Goal: Entertainment & Leisure: Consume media (video, audio)

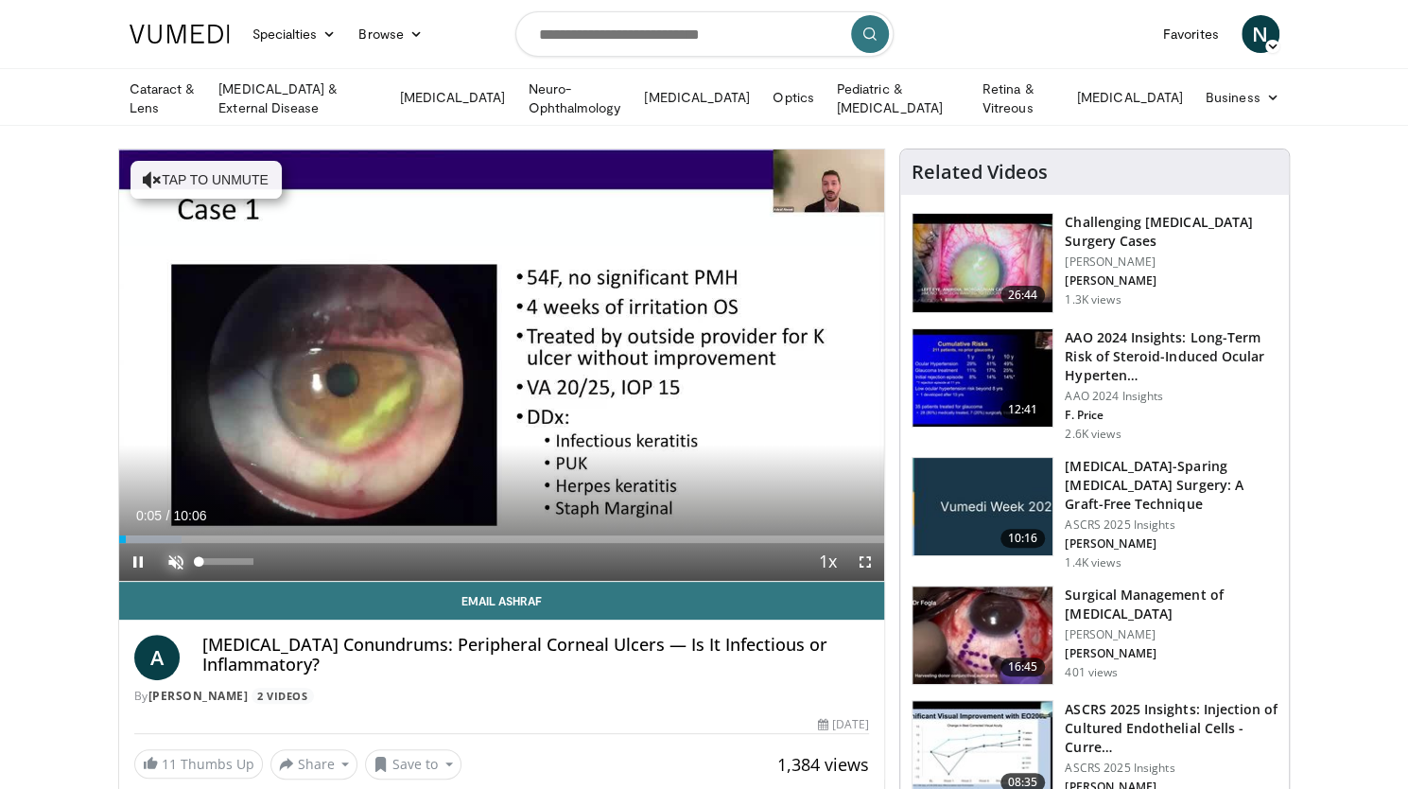
click at [175, 561] on span "Video Player" at bounding box center [176, 562] width 38 height 38
drag, startPoint x: 235, startPoint y: 555, endPoint x: 214, endPoint y: 555, distance: 21.7
click at [214, 558] on div "28%" at bounding box center [227, 561] width 54 height 7
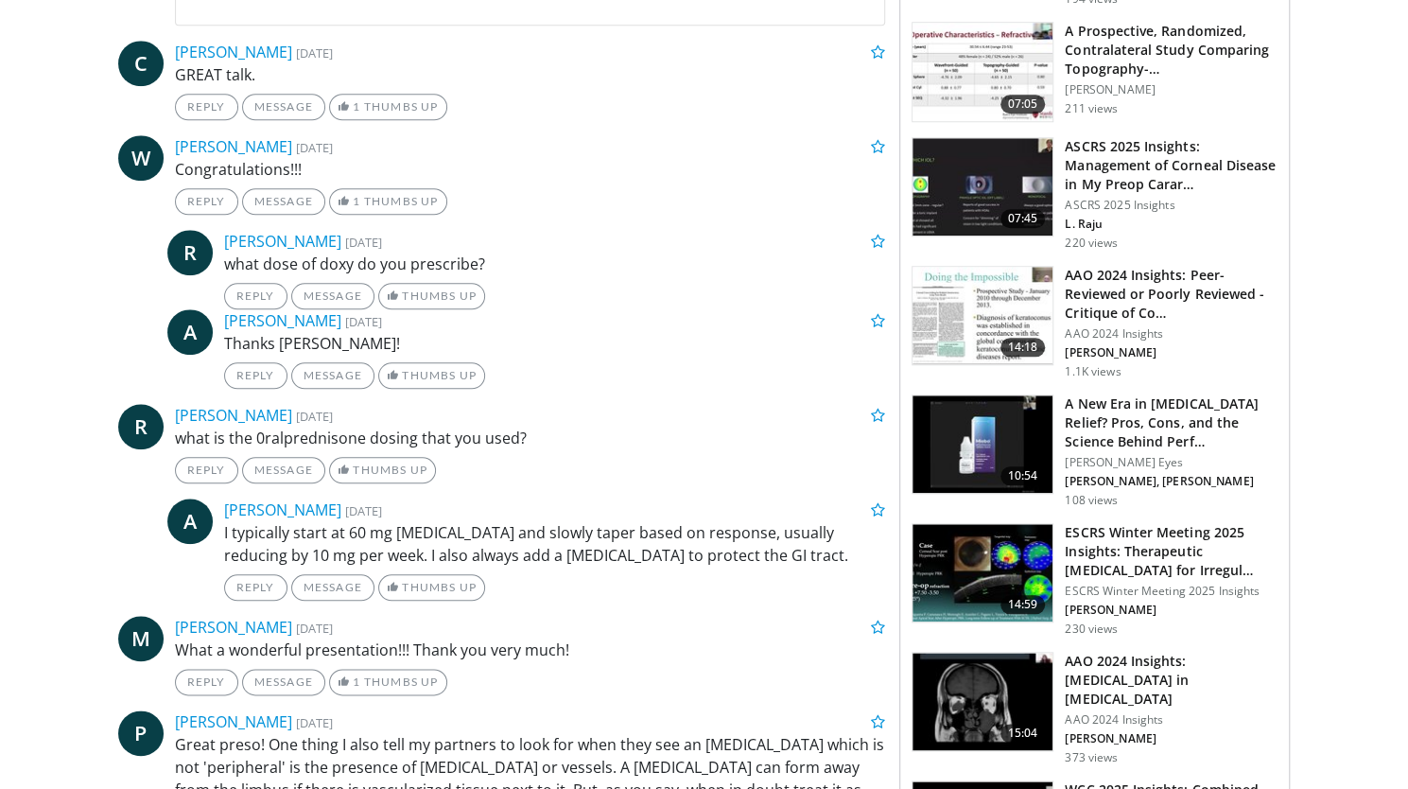
scroll to position [936, 0]
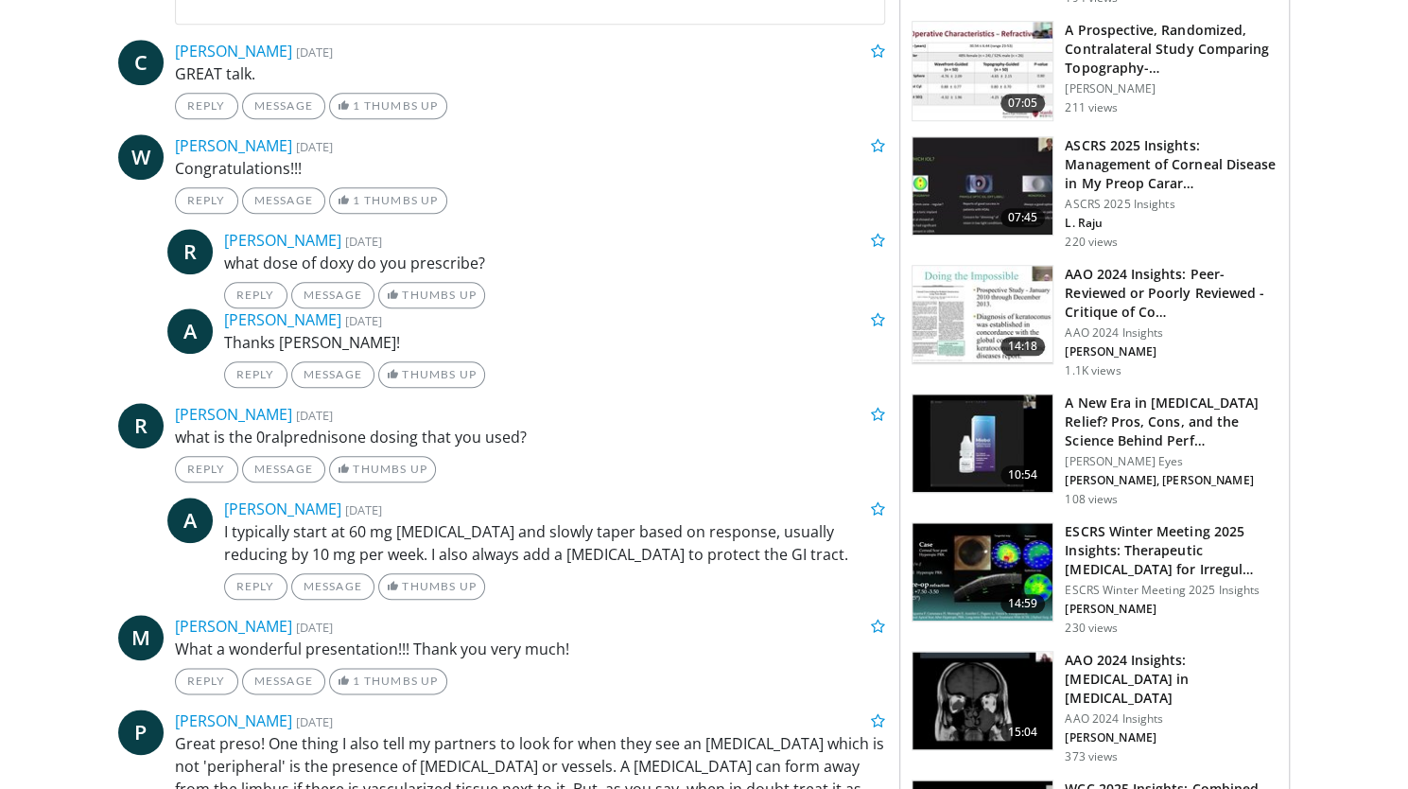
click at [616, 296] on div "Reply Message Thumbs Up" at bounding box center [555, 295] width 662 height 26
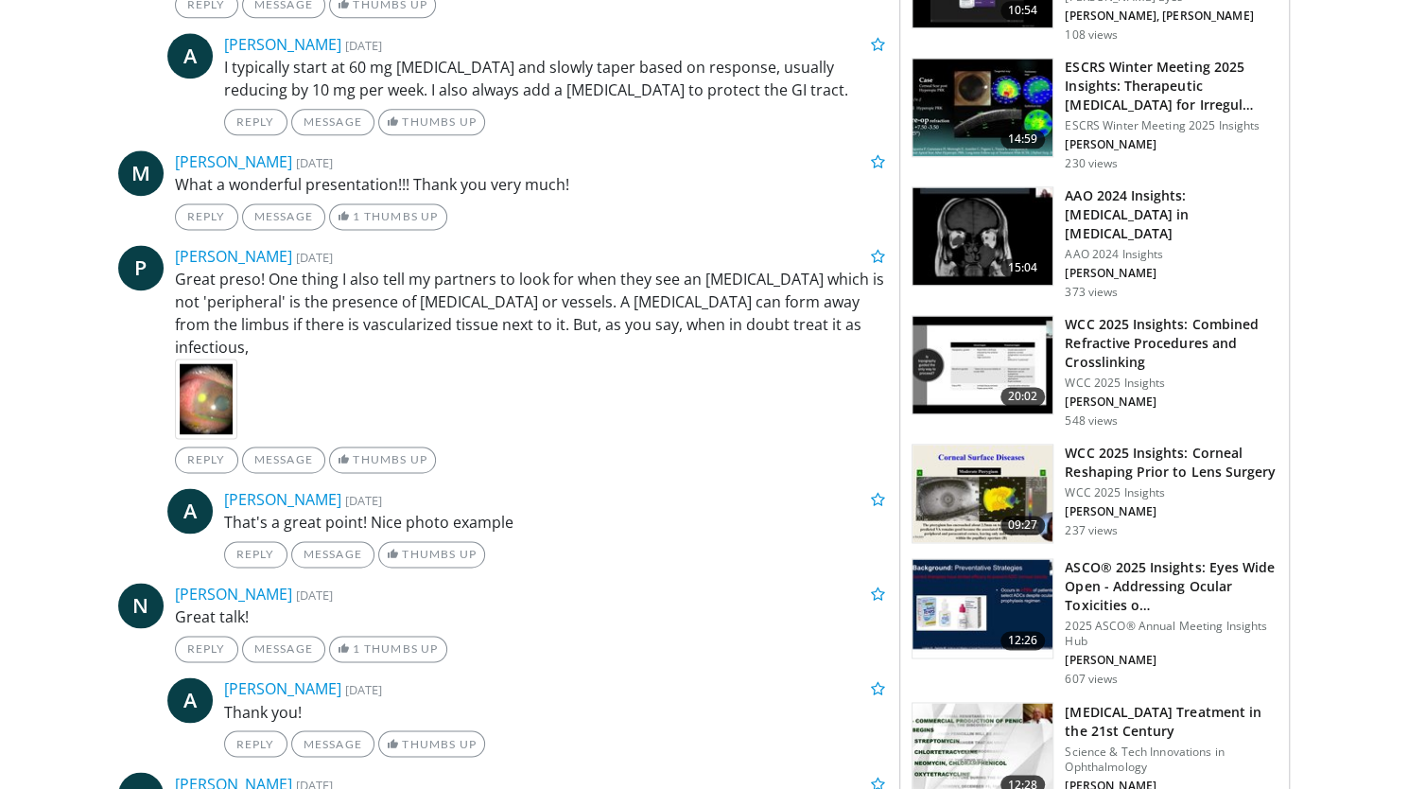
scroll to position [1401, 0]
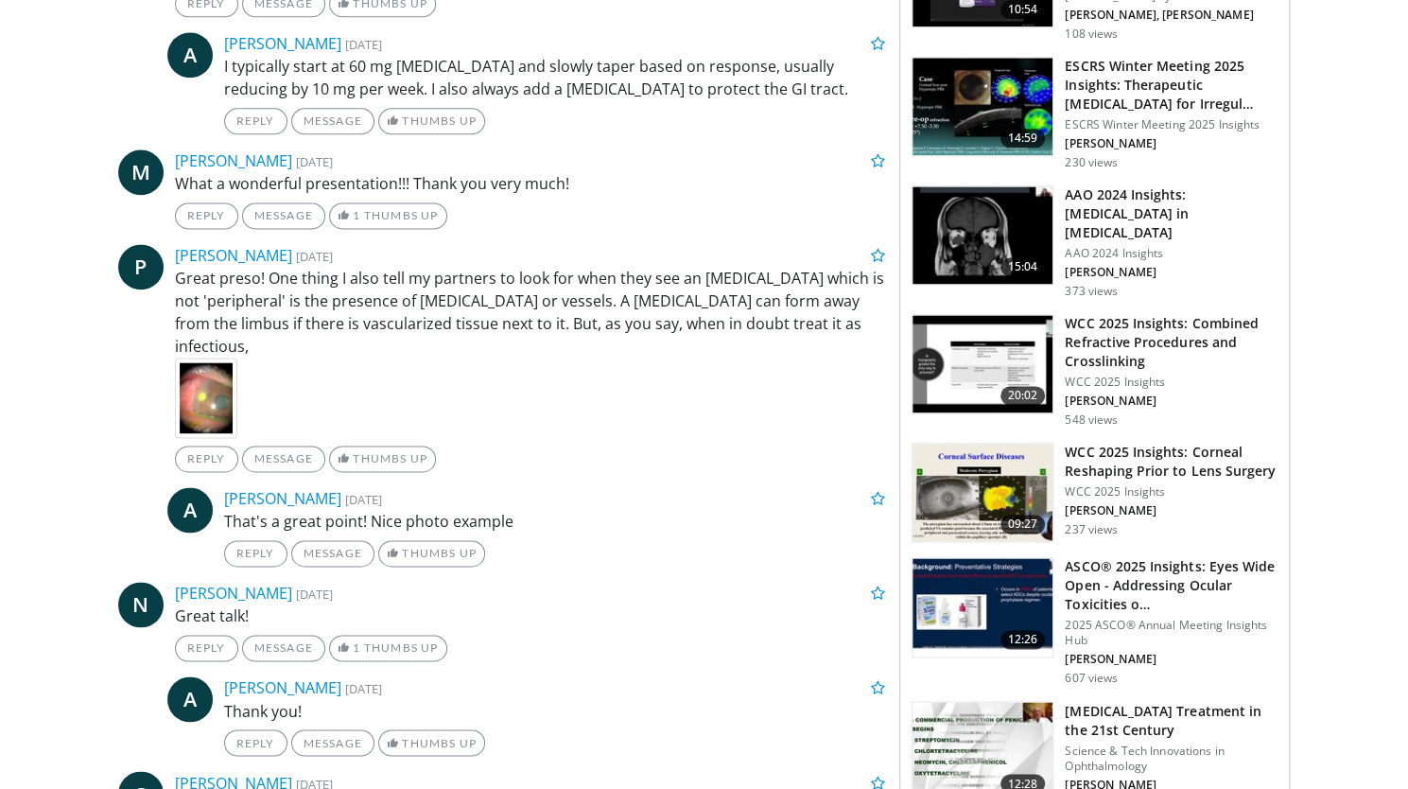
click at [224, 358] on img at bounding box center [206, 397] width 62 height 80
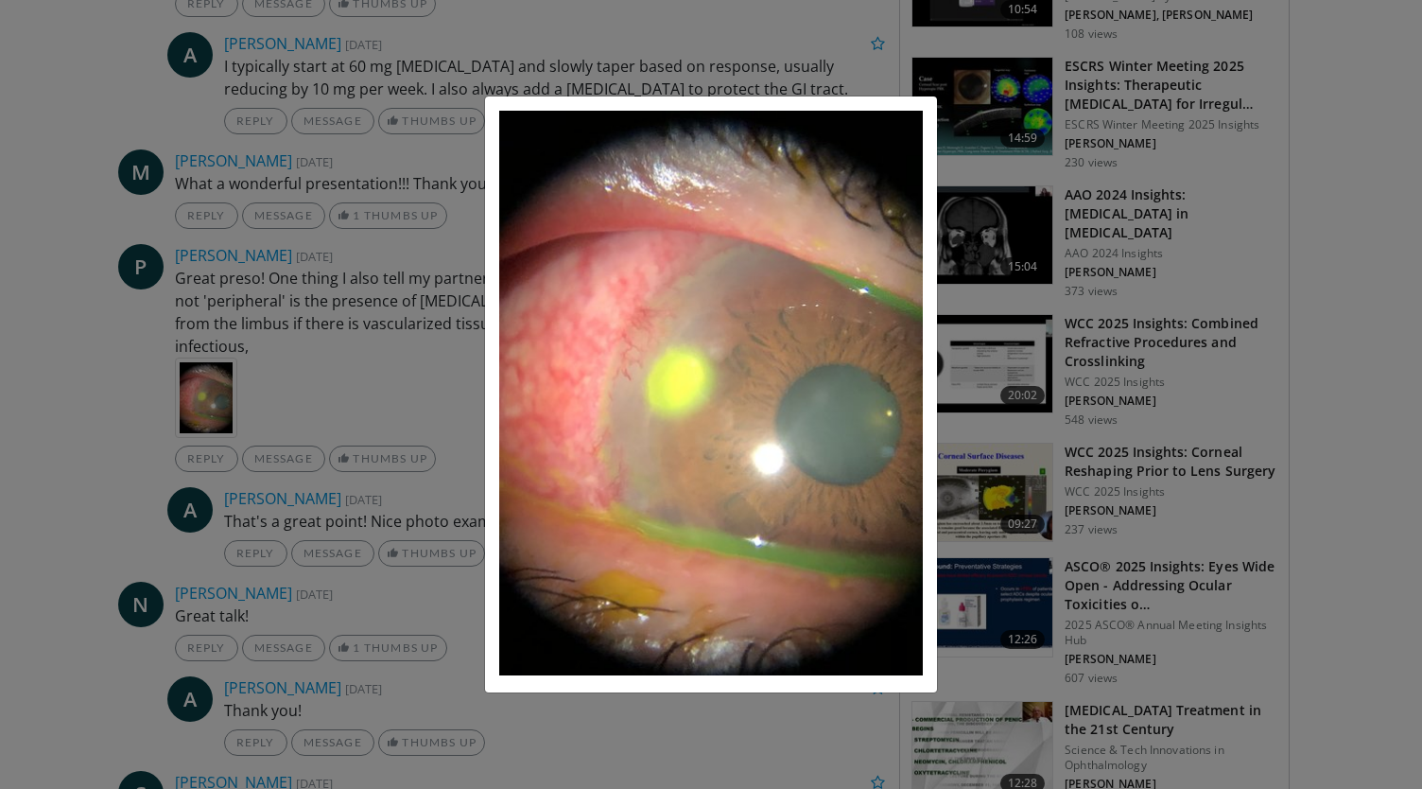
click at [398, 372] on div "×" at bounding box center [711, 394] width 1422 height 789
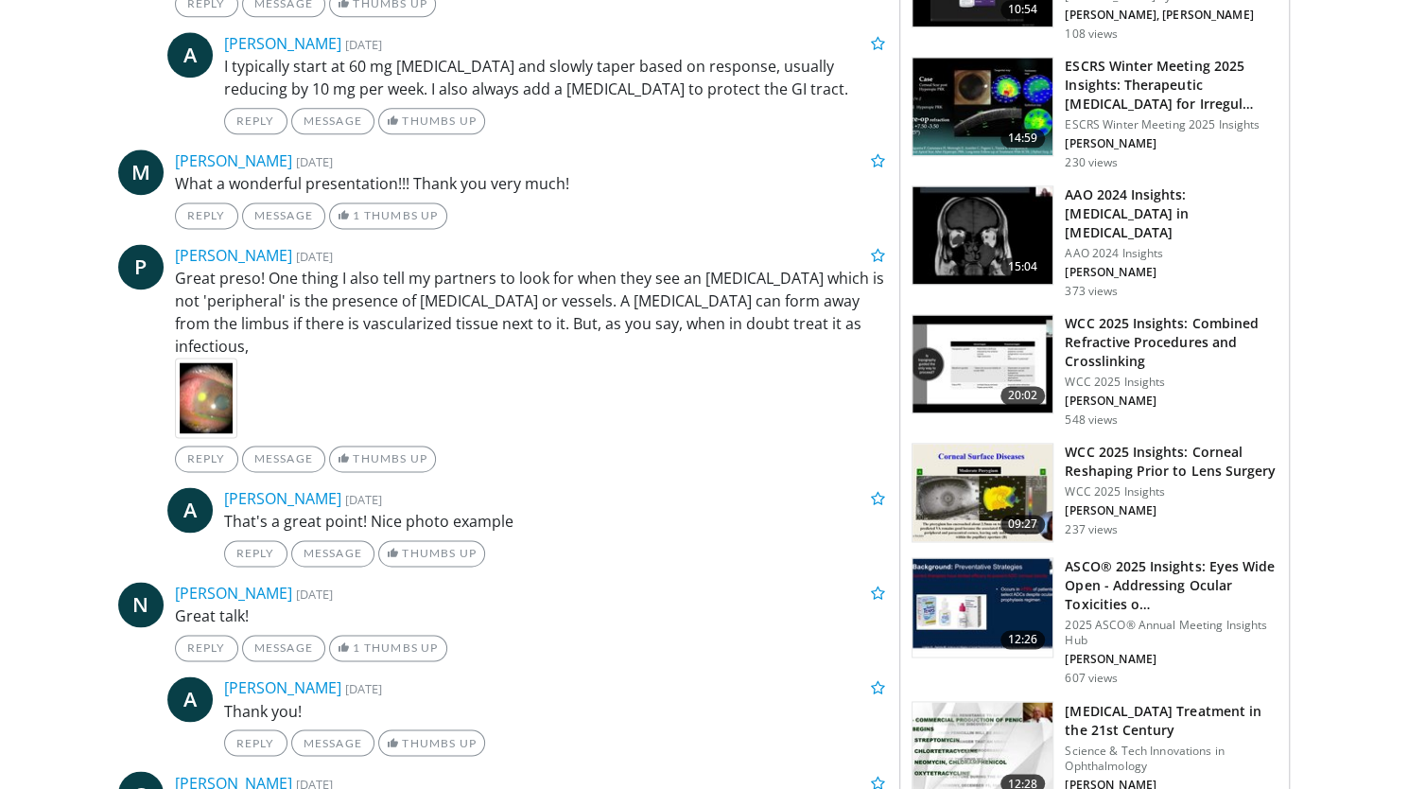
click at [544, 324] on p "Great preso! One thing I also tell my partners to look for when they see an ulc…" at bounding box center [530, 312] width 711 height 91
click at [416, 357] on div at bounding box center [530, 397] width 739 height 80
click at [206, 357] on img at bounding box center [206, 397] width 62 height 80
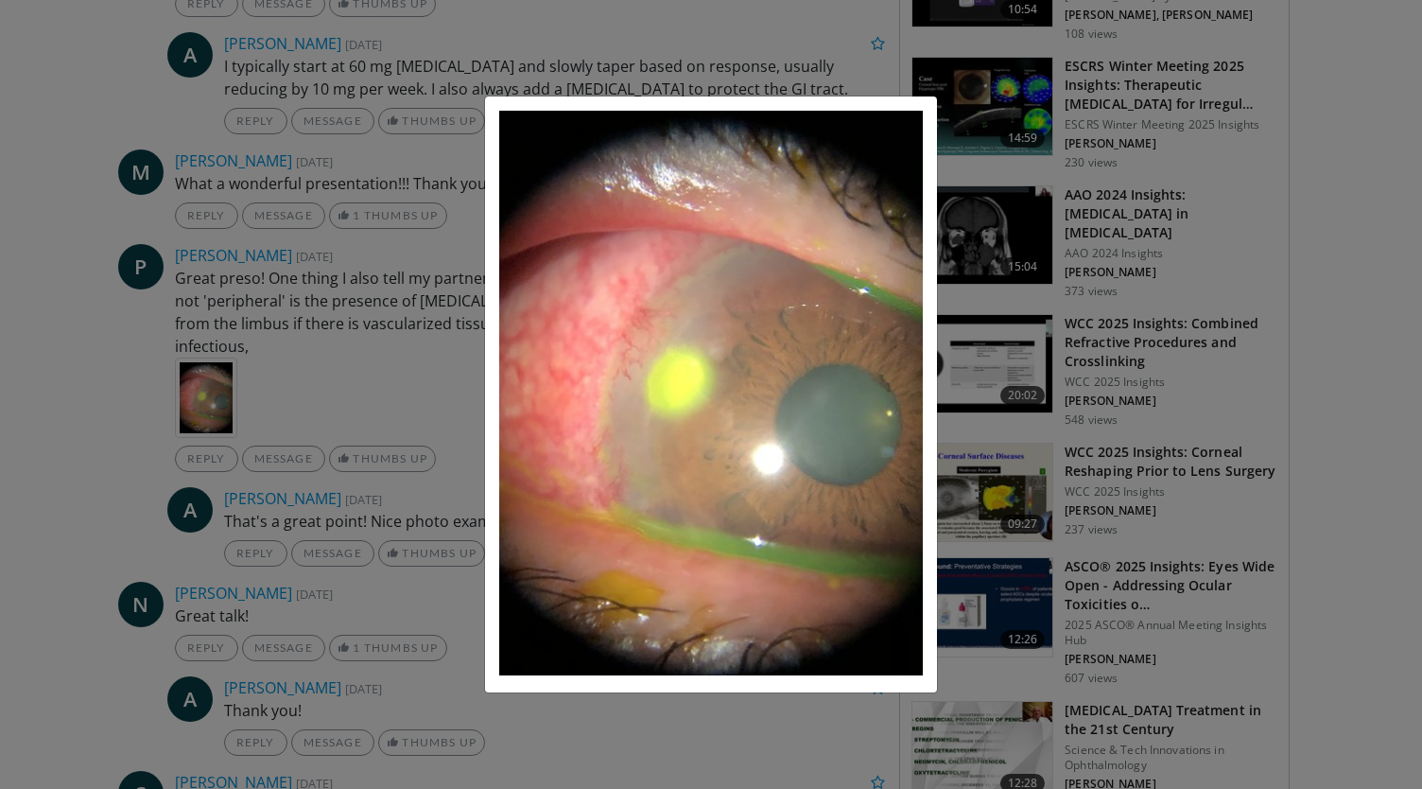
click at [448, 265] on div "×" at bounding box center [711, 394] width 1422 height 789
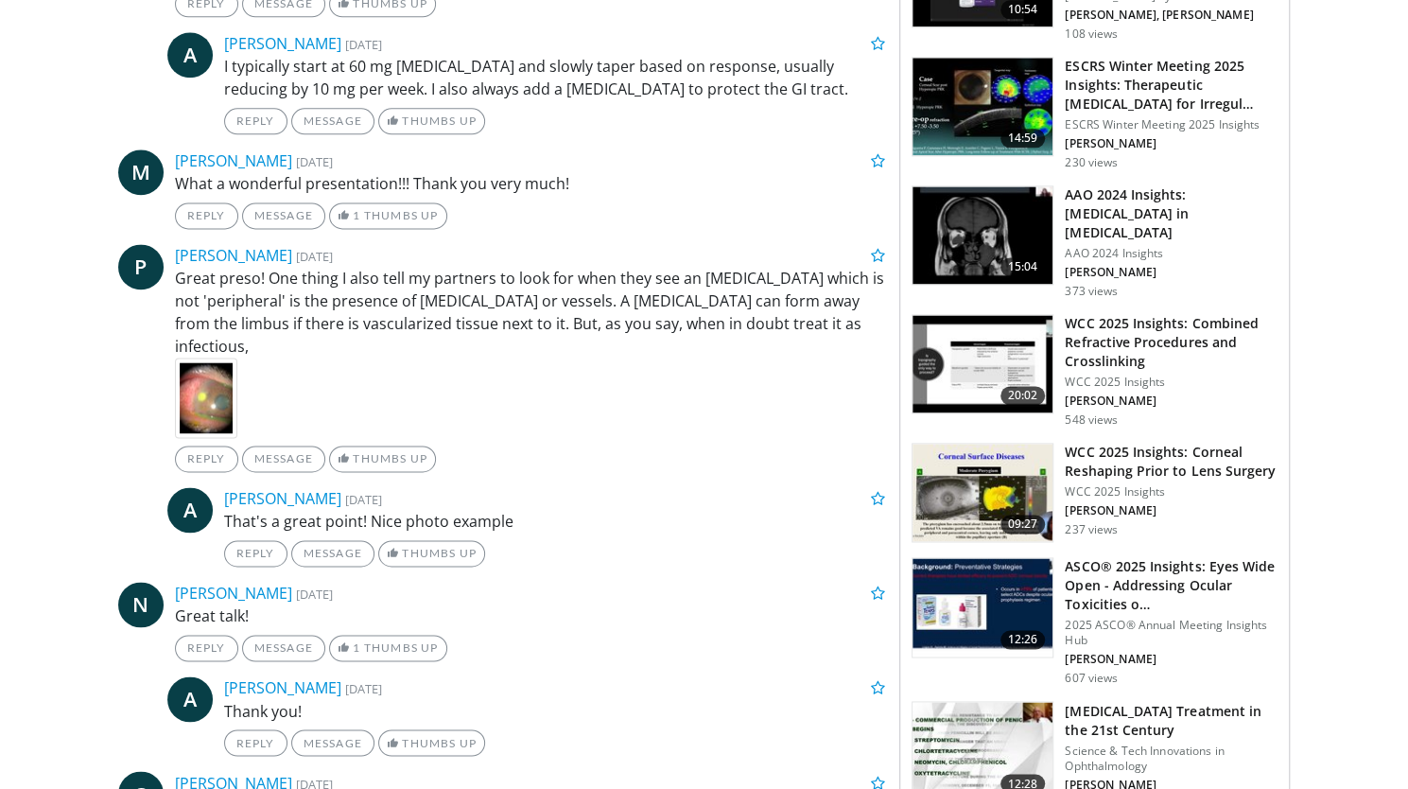
click at [197, 357] on img at bounding box center [206, 397] width 62 height 80
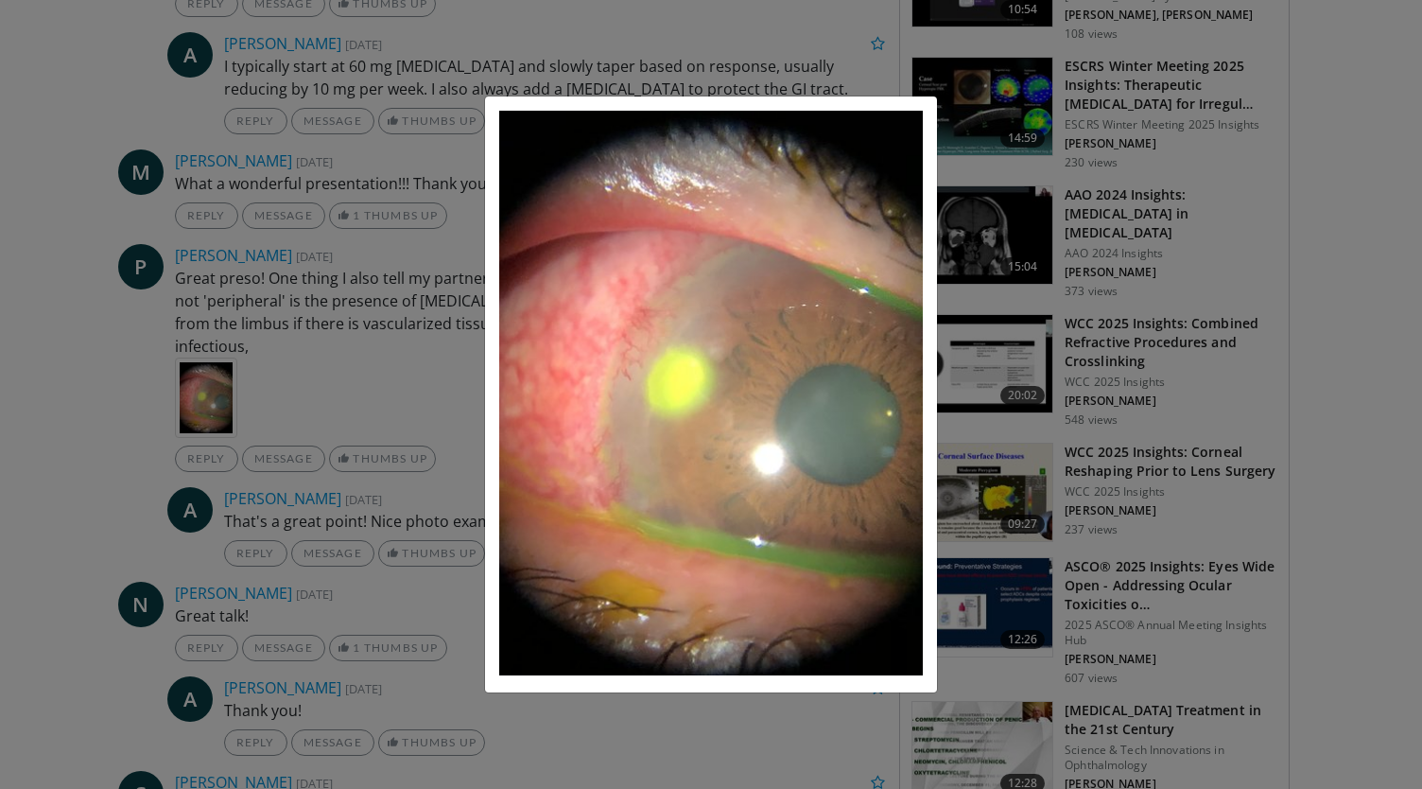
click at [265, 292] on div "×" at bounding box center [711, 394] width 1422 height 789
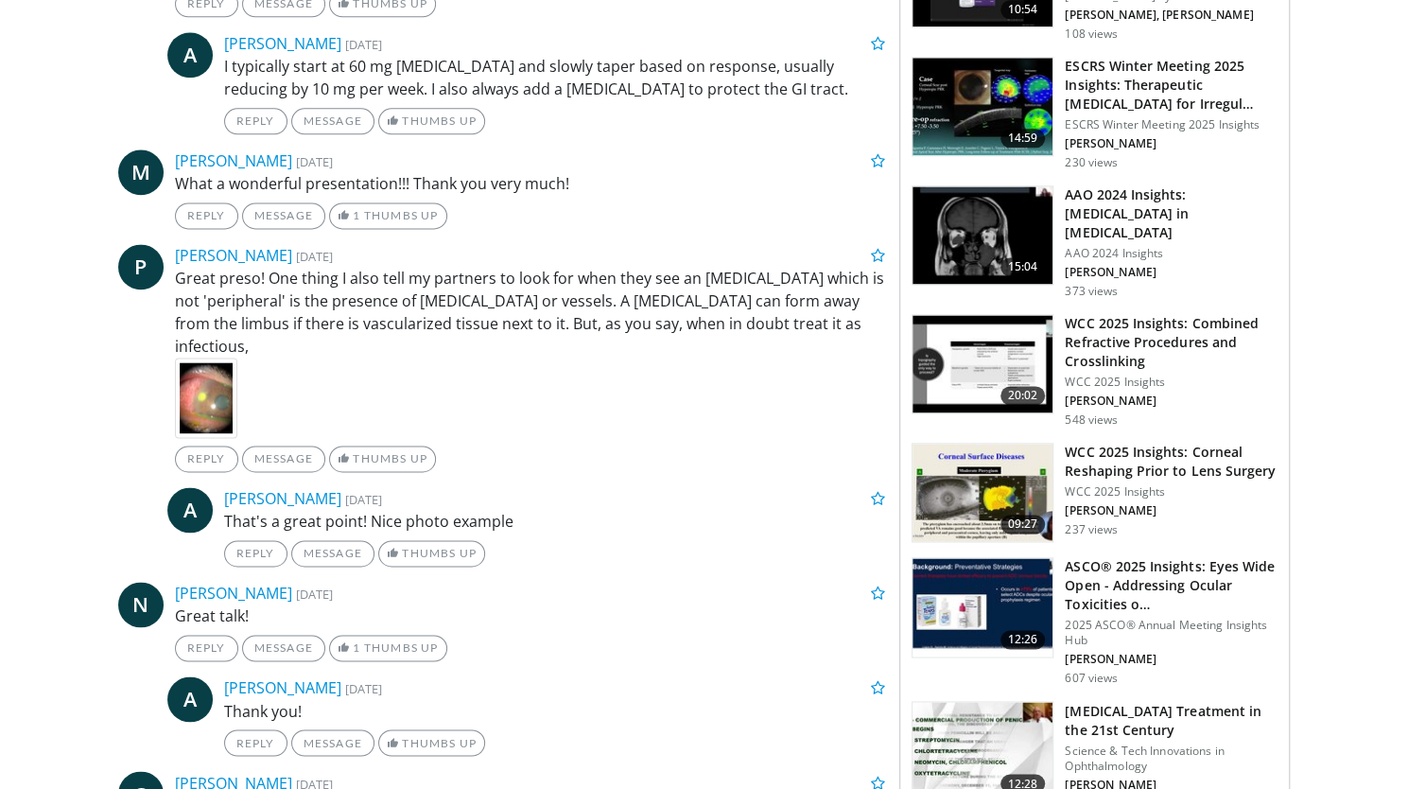
click at [432, 296] on p "Great preso! One thing I also tell my partners to look for when they see an ulc…" at bounding box center [530, 312] width 711 height 91
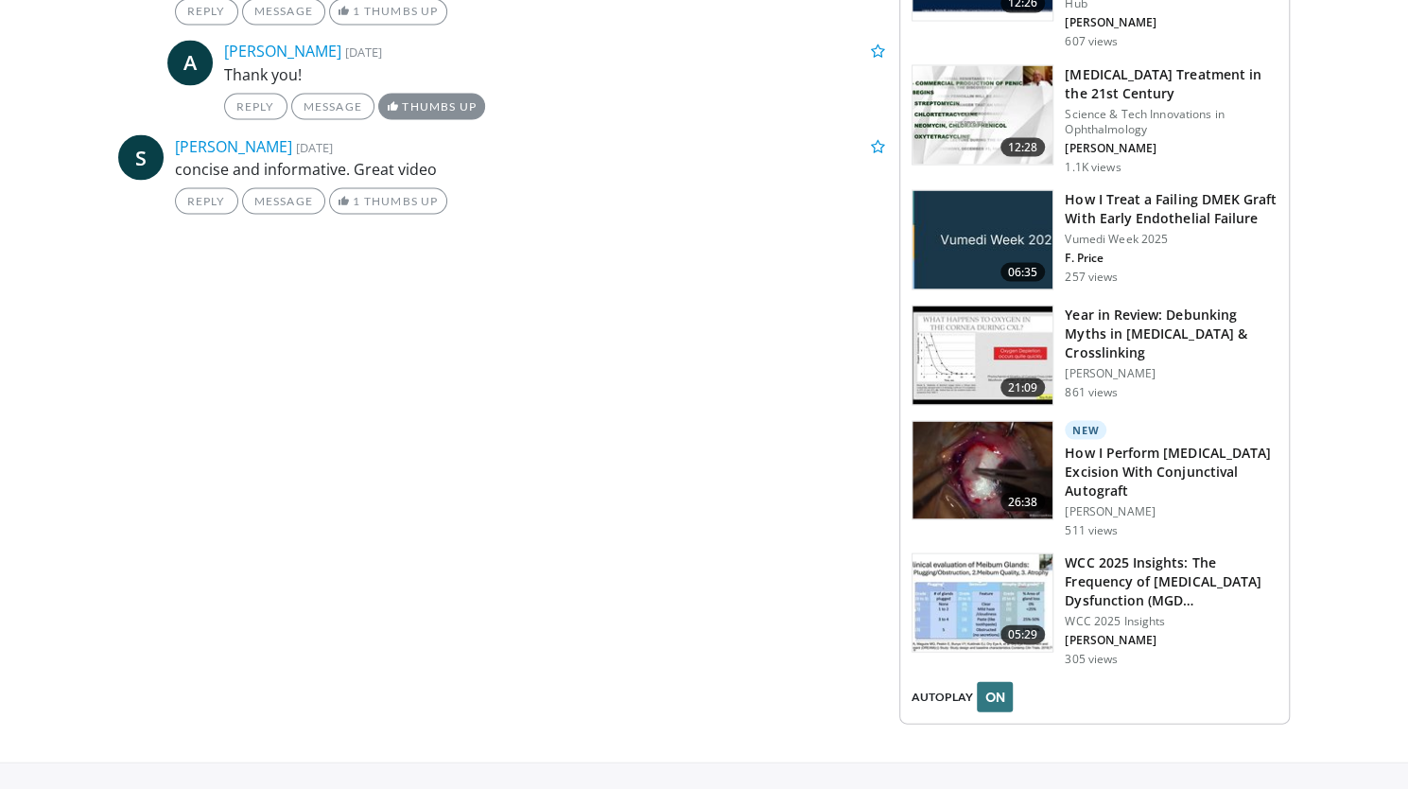
scroll to position [2039, 0]
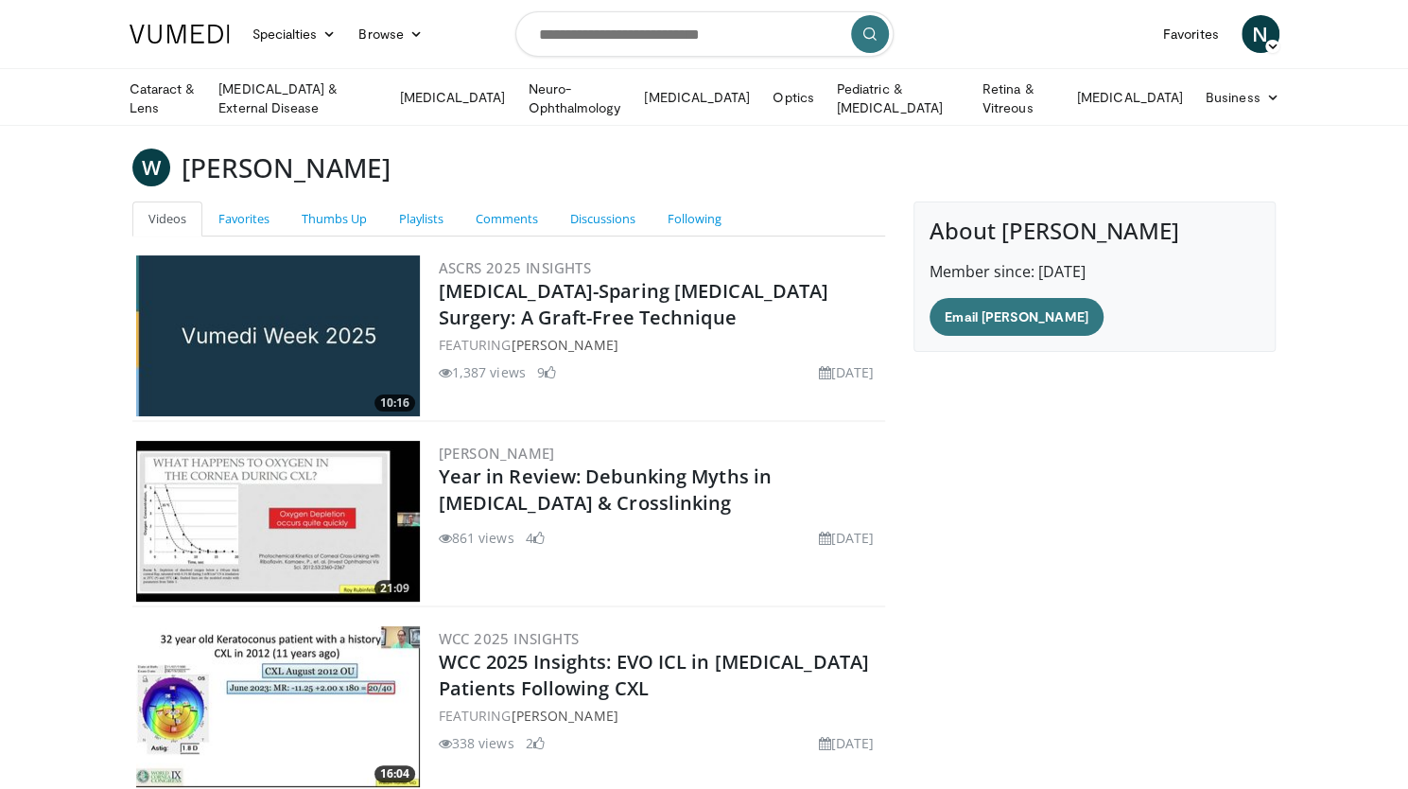
click at [707, 137] on body "Specialties Adult & Family Medicine Allergy, Asthma, Immunology Anesthesiology …" at bounding box center [704, 497] width 1408 height 995
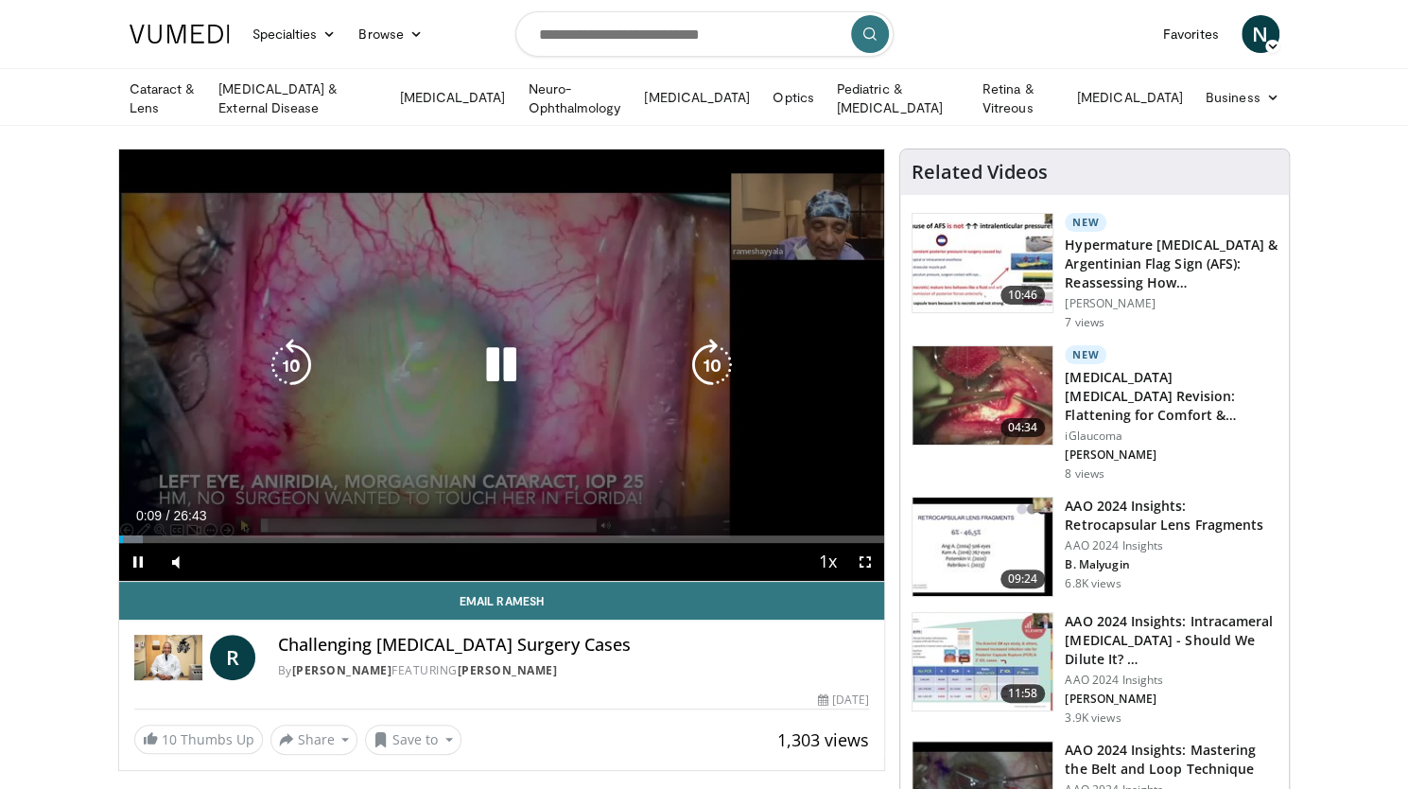
click at [507, 361] on icon "Video Player" at bounding box center [501, 365] width 53 height 53
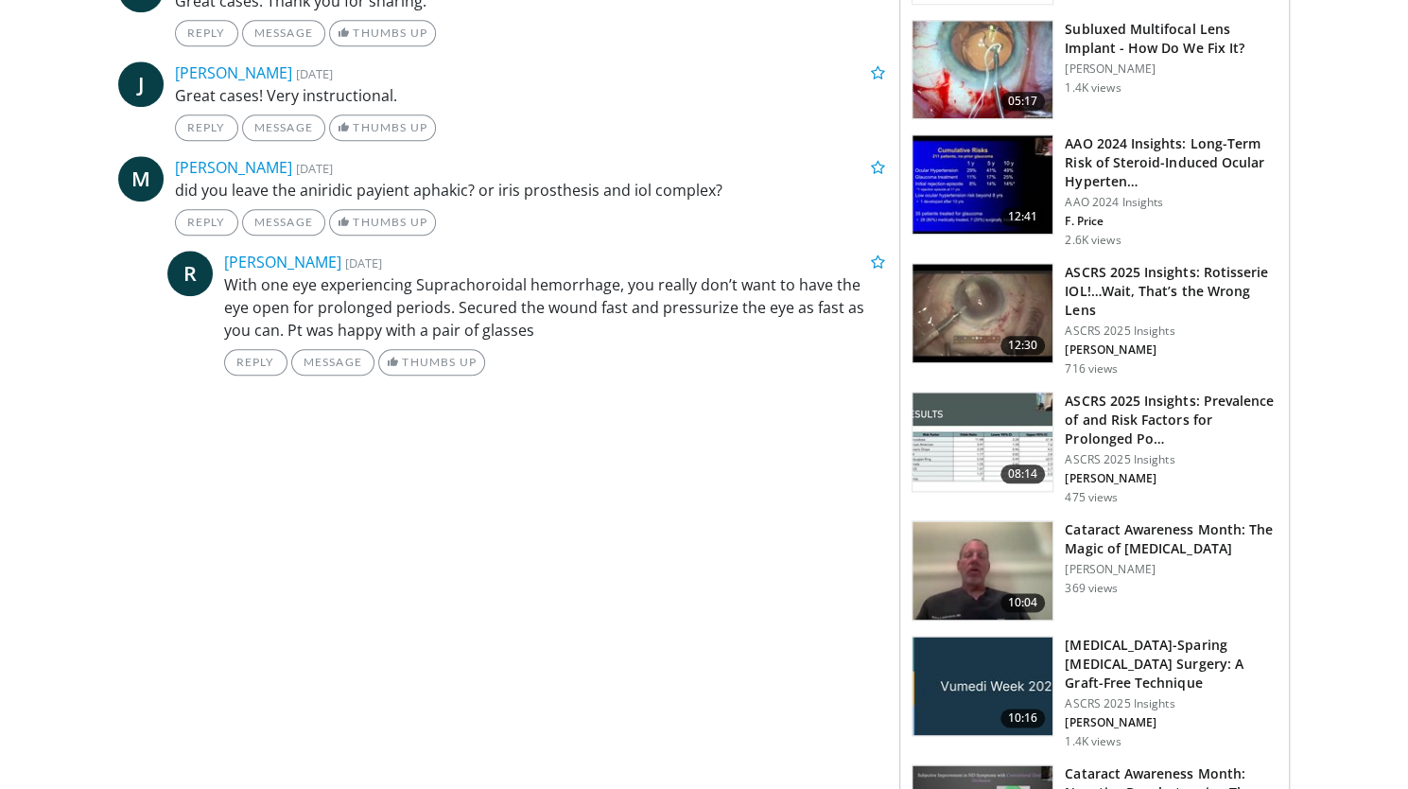
scroll to position [974, 0]
